Goal: Navigation & Orientation: Find specific page/section

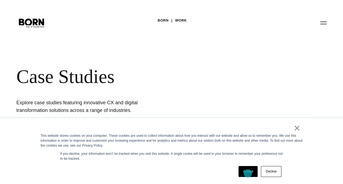
click at [248, 173] on link "Accept" at bounding box center [248, 171] width 19 height 11
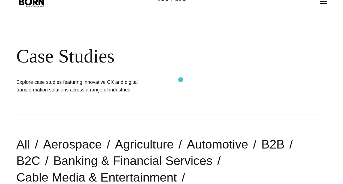
scroll to position [109, 0]
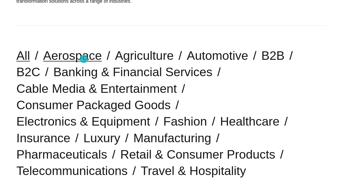
click at [84, 58] on link "Aerospace" at bounding box center [72, 56] width 59 height 14
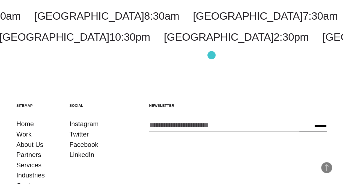
scroll to position [601, 0]
